Goal: Communication & Community: Participate in discussion

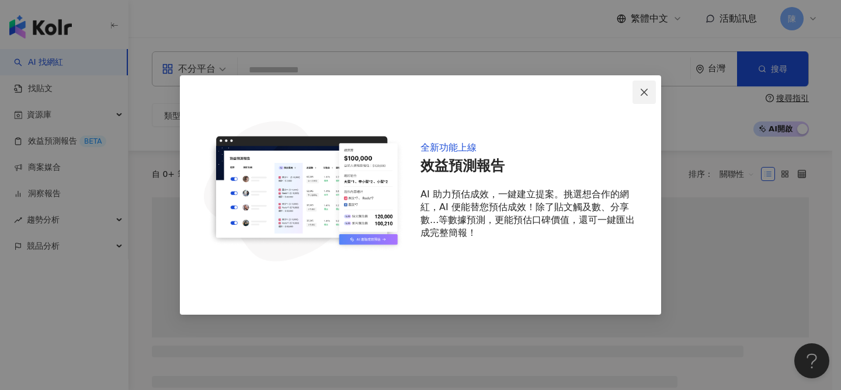
click at [644, 98] on button "Close" at bounding box center [643, 92] width 23 height 23
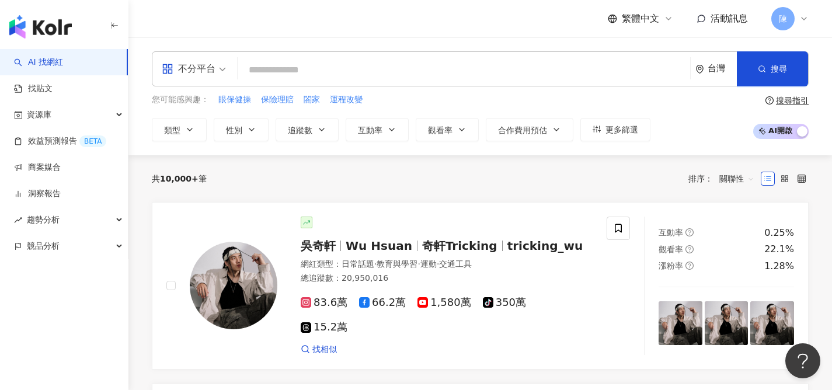
click at [742, 19] on span "活動訊息" at bounding box center [729, 18] width 37 height 11
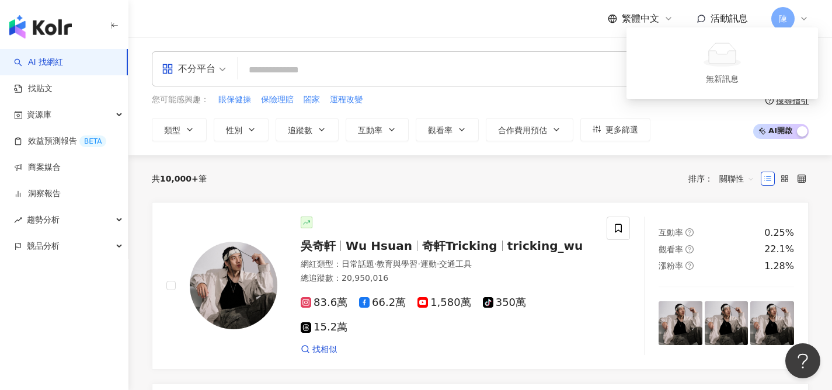
click at [742, 19] on span "活動訊息" at bounding box center [729, 18] width 37 height 11
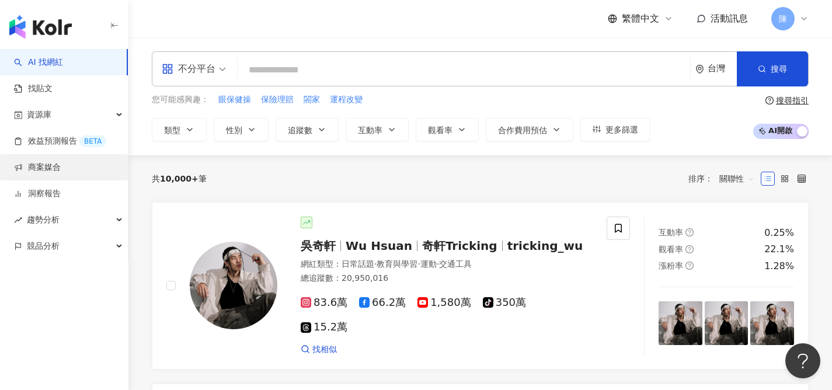
click at [60, 167] on link "商案媒合" at bounding box center [37, 168] width 47 height 12
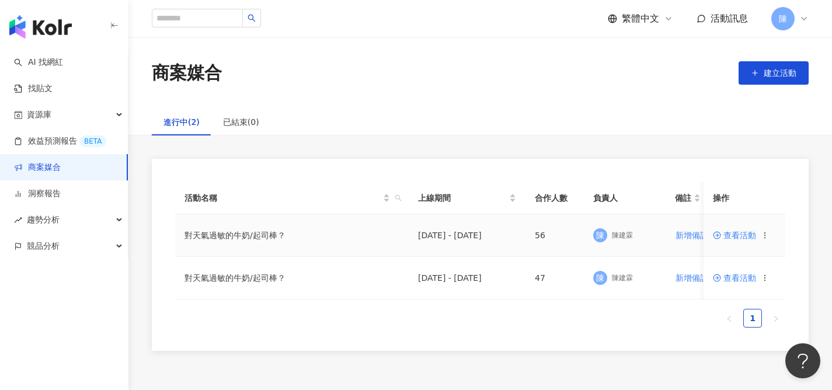
click at [410, 238] on td "[DATE] - [DATE]" at bounding box center [467, 235] width 117 height 43
click at [751, 236] on span "查看活動" at bounding box center [734, 235] width 43 height 8
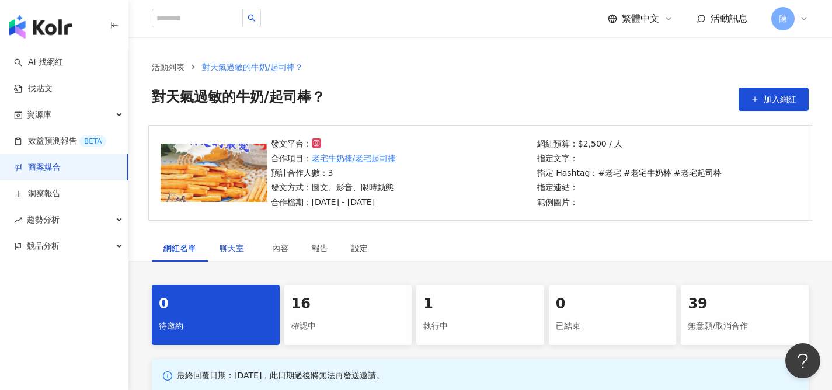
click at [235, 253] on div "聊天室" at bounding box center [234, 248] width 29 height 13
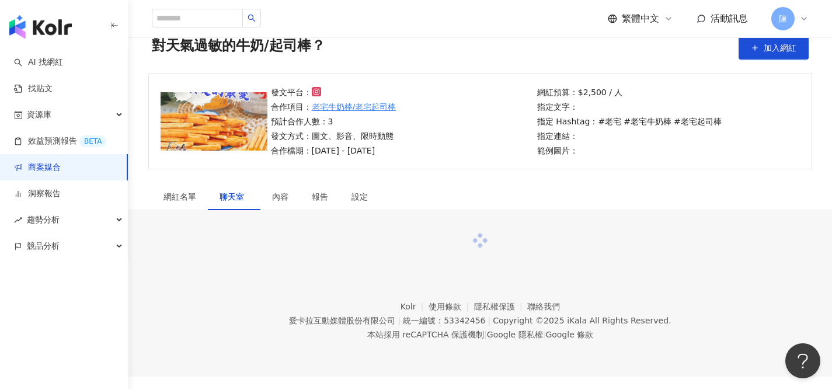
scroll to position [54, 0]
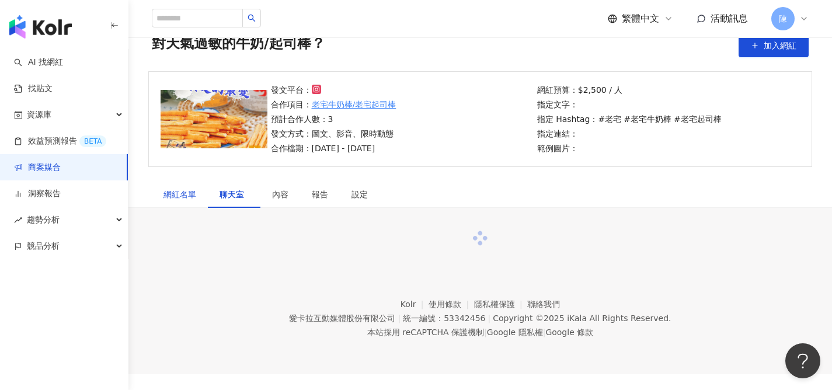
click at [182, 195] on div "網紅名單" at bounding box center [179, 194] width 33 height 13
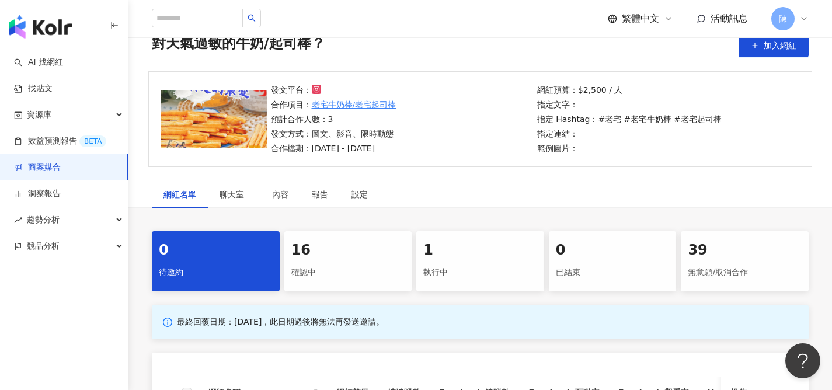
click at [463, 264] on div "執行中" at bounding box center [480, 273] width 114 height 20
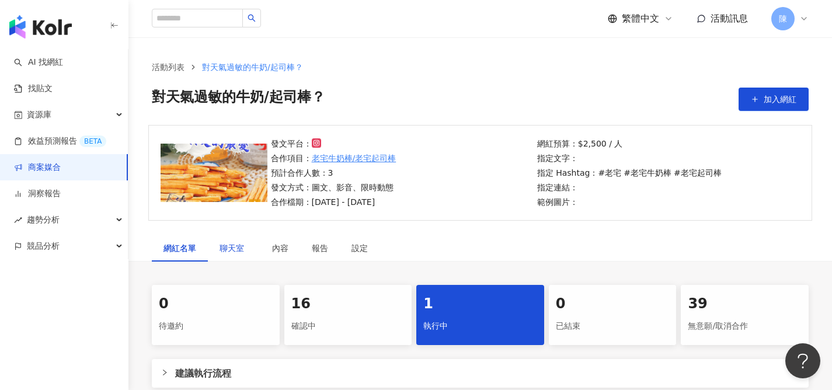
click at [248, 242] on div "聊天室" at bounding box center [234, 248] width 29 height 13
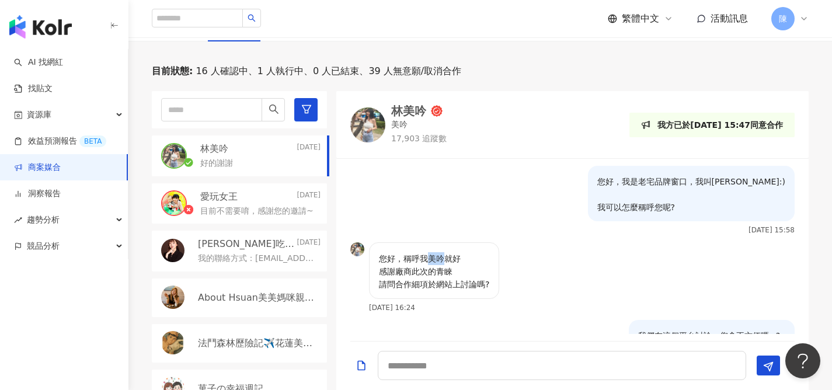
drag, startPoint x: 429, startPoint y: 258, endPoint x: 443, endPoint y: 255, distance: 13.7
click at [443, 255] on p "您好，稱呼我美吟就好 感謝廠商此次的青睞 請問合作細項於網站上討論嗎?" at bounding box center [434, 271] width 110 height 39
copy p "美吟"
